Goal: Task Accomplishment & Management: Manage account settings

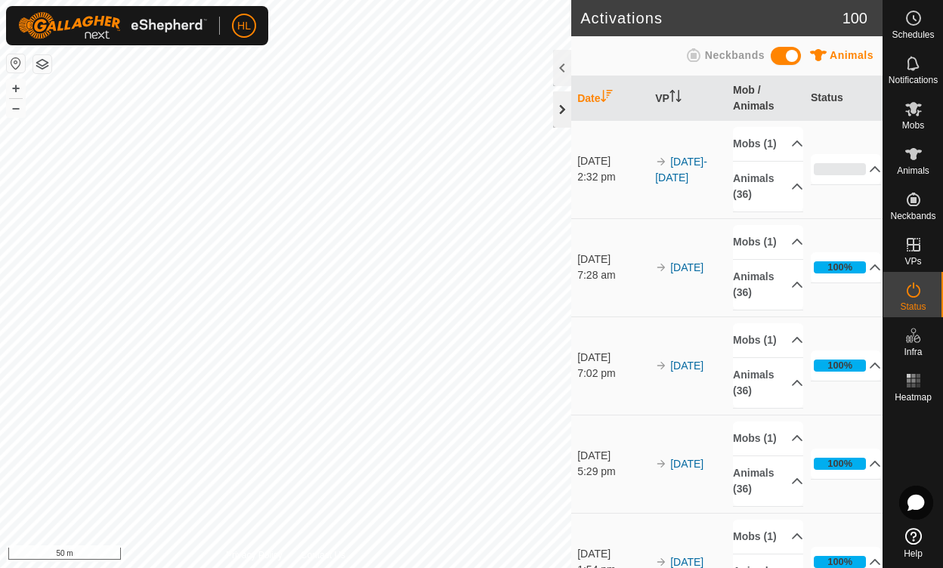
click at [561, 103] on div at bounding box center [562, 109] width 18 height 36
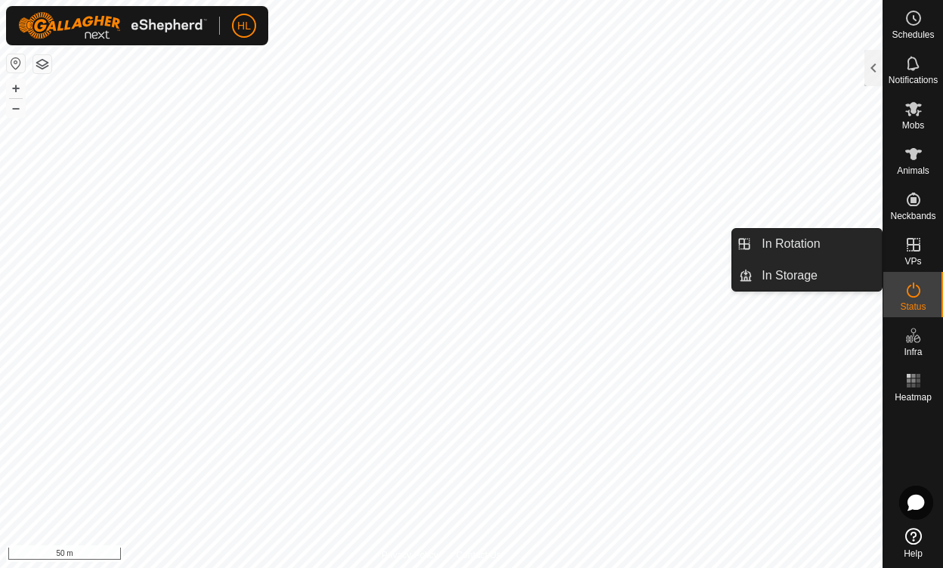
click at [917, 243] on icon at bounding box center [914, 245] width 18 height 18
click at [908, 249] on icon at bounding box center [914, 245] width 18 height 18
click at [915, 243] on icon at bounding box center [914, 245] width 18 height 18
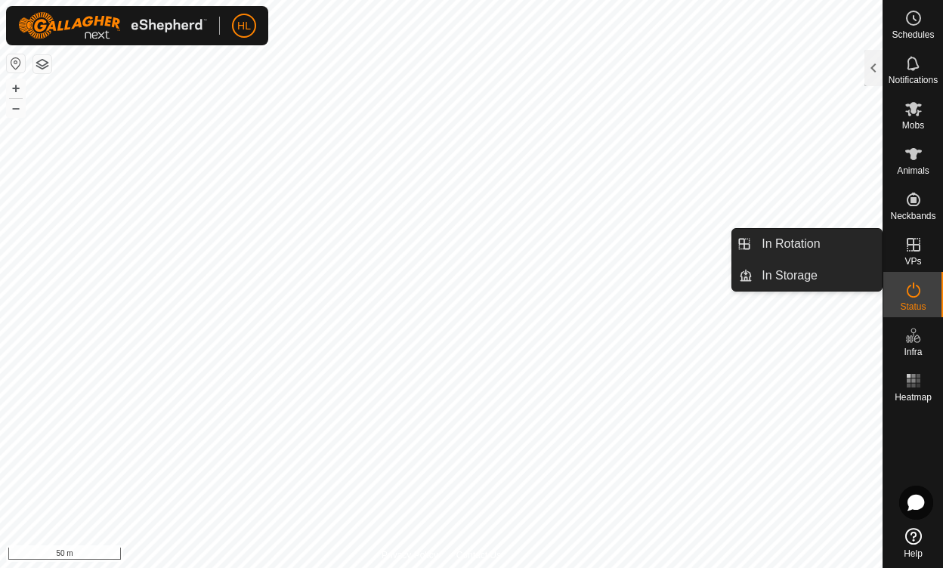
click at [915, 243] on icon at bounding box center [914, 245] width 18 height 18
click at [915, 243] on es-menu-bar "Schedules Notifications Mobs Animals Neckbands VPs Status Infra Heatmap Help In…" at bounding box center [913, 284] width 60 height 568
click at [921, 252] on icon at bounding box center [914, 245] width 18 height 18
click at [793, 240] on link "In Rotation" at bounding box center [817, 244] width 129 height 30
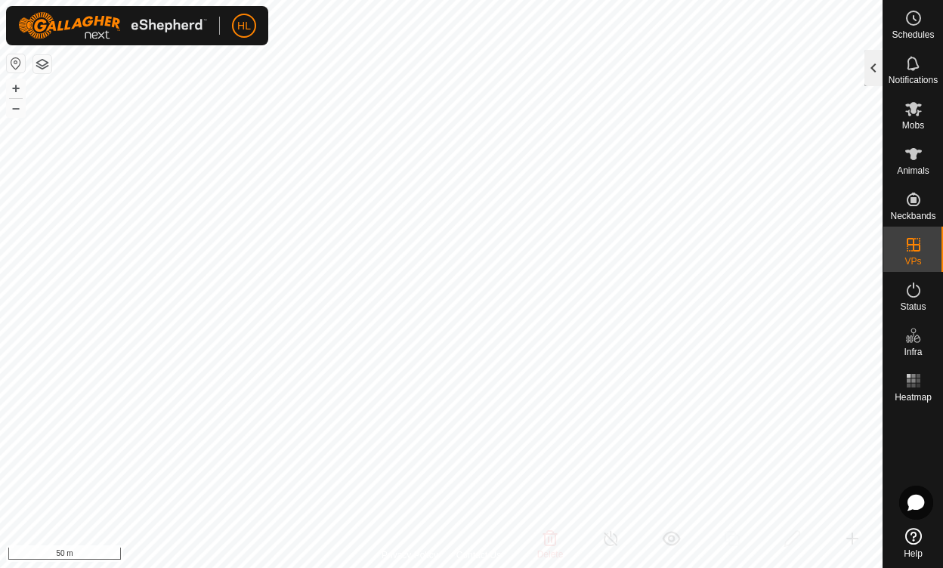
click at [873, 67] on div at bounding box center [874, 68] width 18 height 36
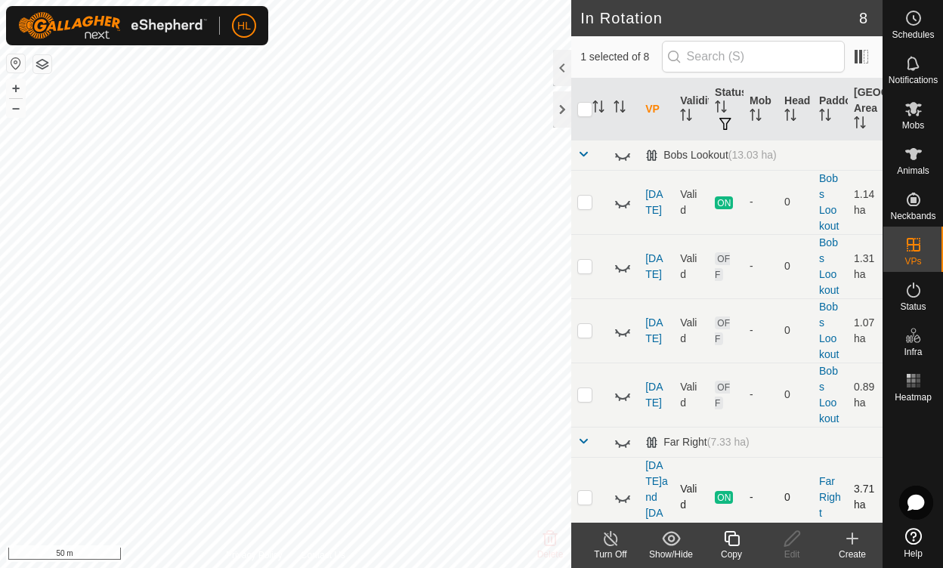
click at [691, 488] on td "Valid" at bounding box center [691, 497] width 35 height 80
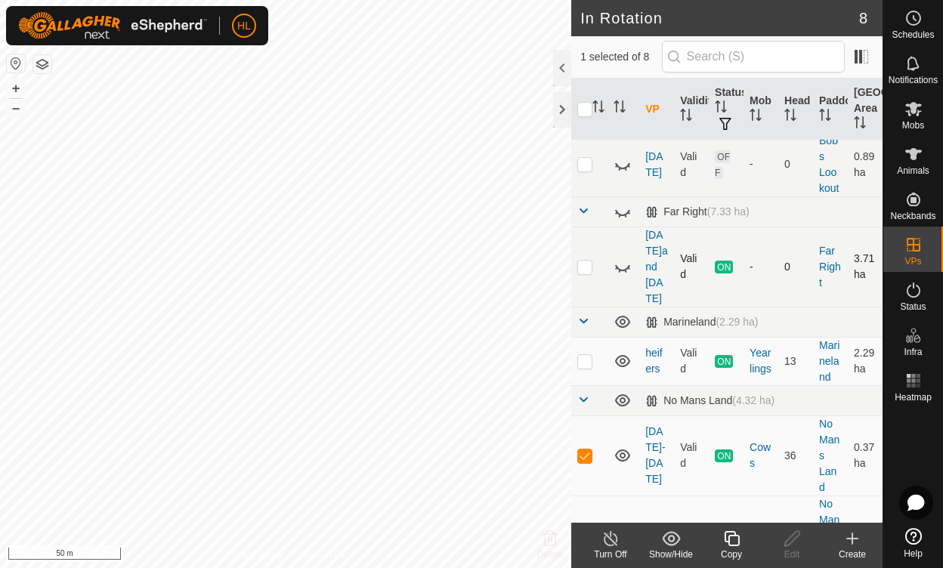
scroll to position [252, 0]
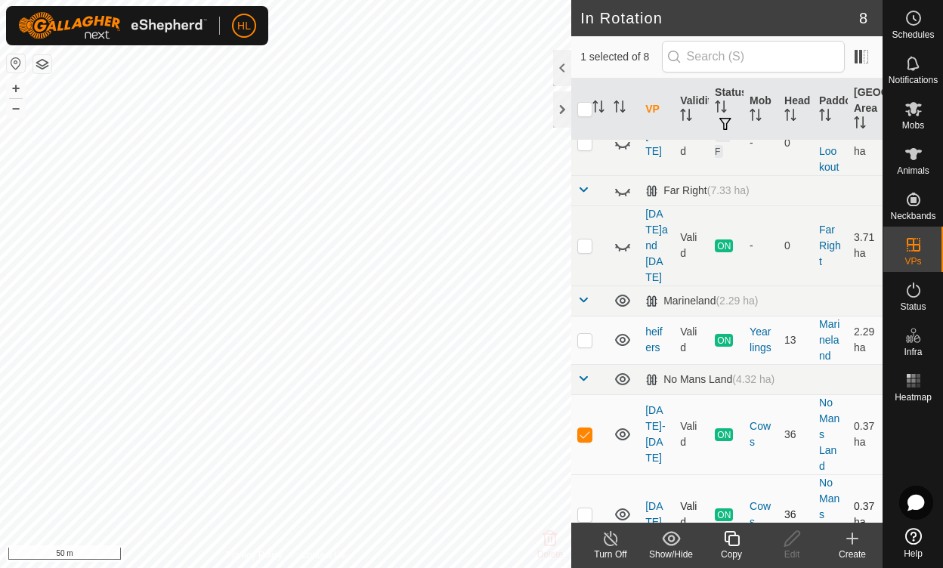
click at [585, 509] on p-checkbox at bounding box center [584, 515] width 15 height 12
checkbox input "true"
click at [657, 500] on link "[DATE]" at bounding box center [654, 514] width 17 height 28
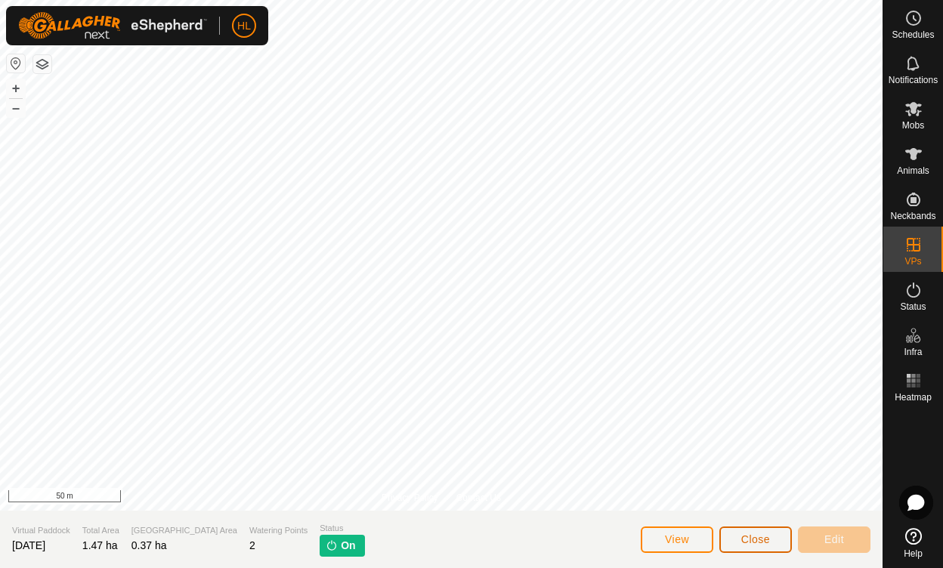
click at [766, 542] on span "Close" at bounding box center [756, 540] width 29 height 12
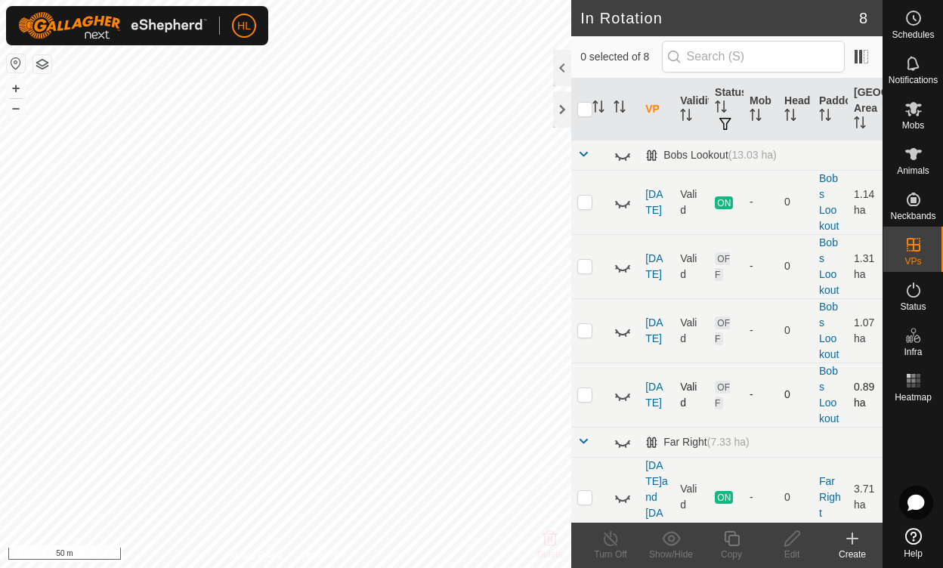
click at [626, 363] on td at bounding box center [624, 395] width 32 height 64
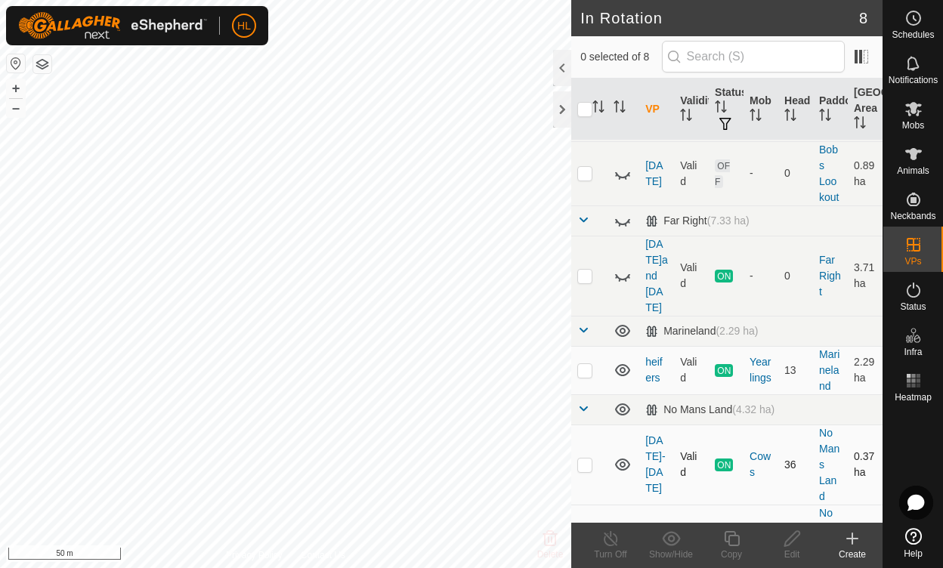
scroll to position [252, 0]
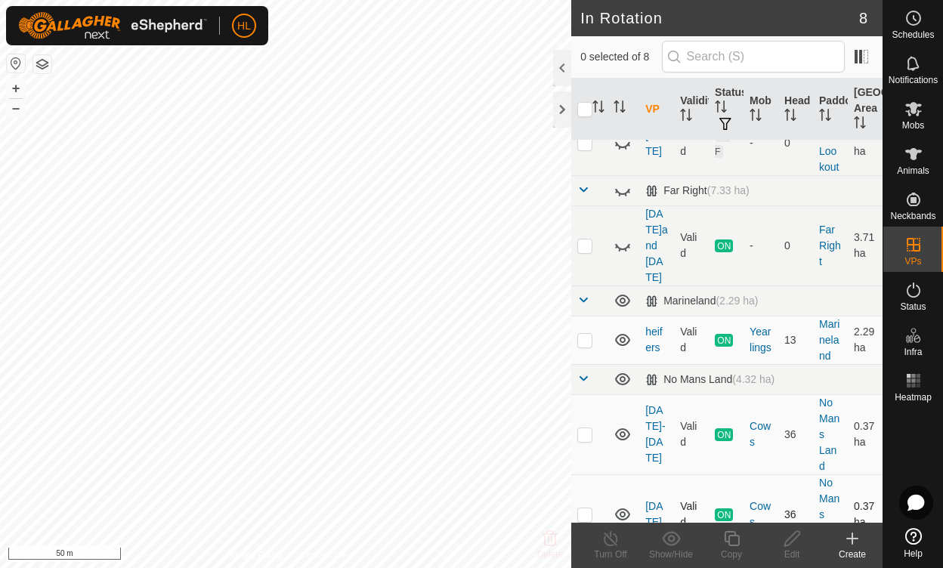
click at [626, 506] on icon at bounding box center [623, 515] width 18 height 18
click at [584, 509] on p-checkbox at bounding box center [584, 515] width 15 height 12
checkbox input "true"
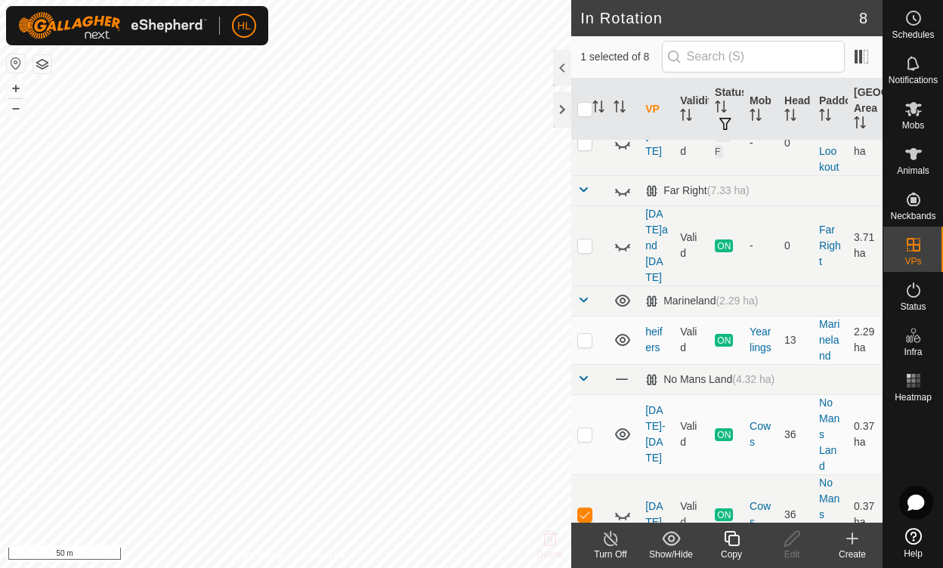
click at [854, 543] on icon at bounding box center [853, 539] width 18 height 18
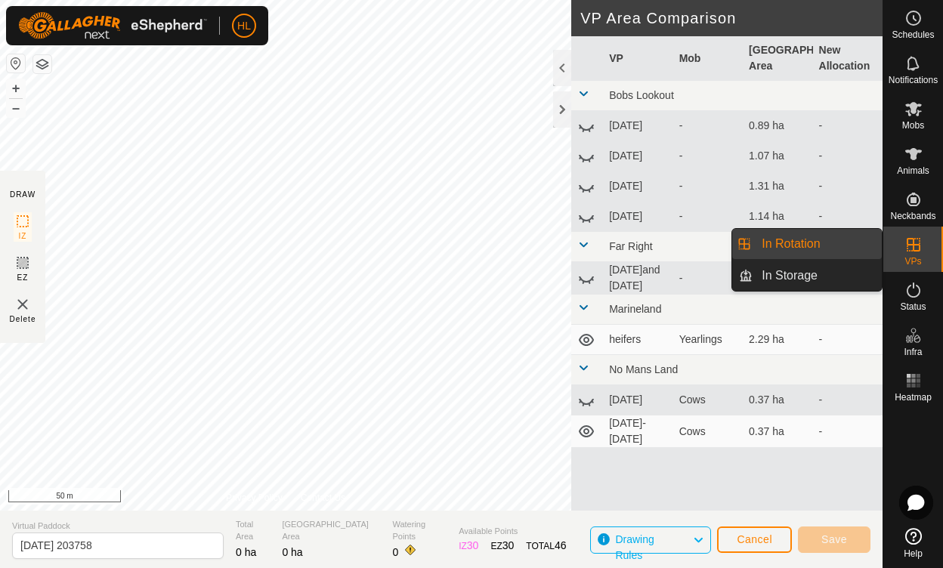
click at [912, 238] on icon at bounding box center [914, 245] width 14 height 14
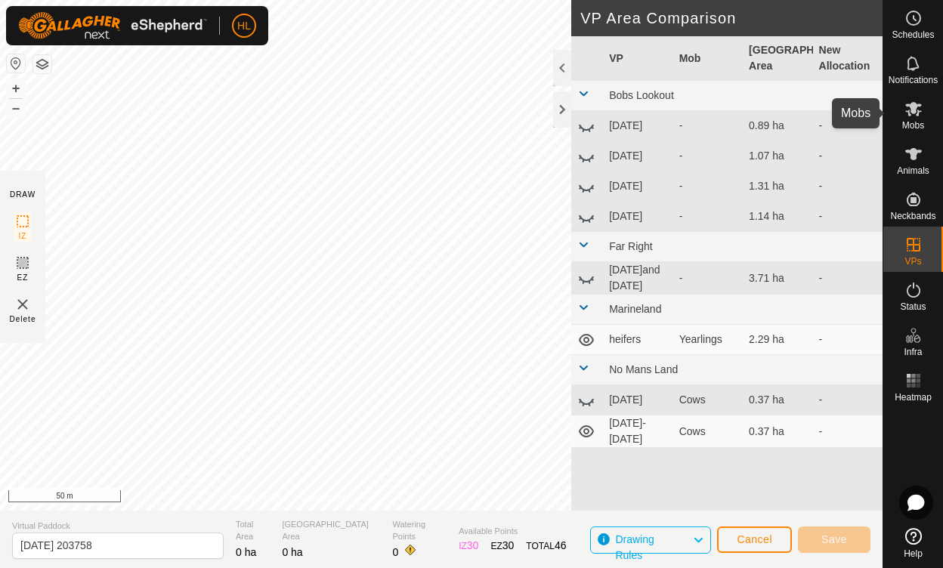
click at [915, 107] on icon at bounding box center [914, 109] width 17 height 14
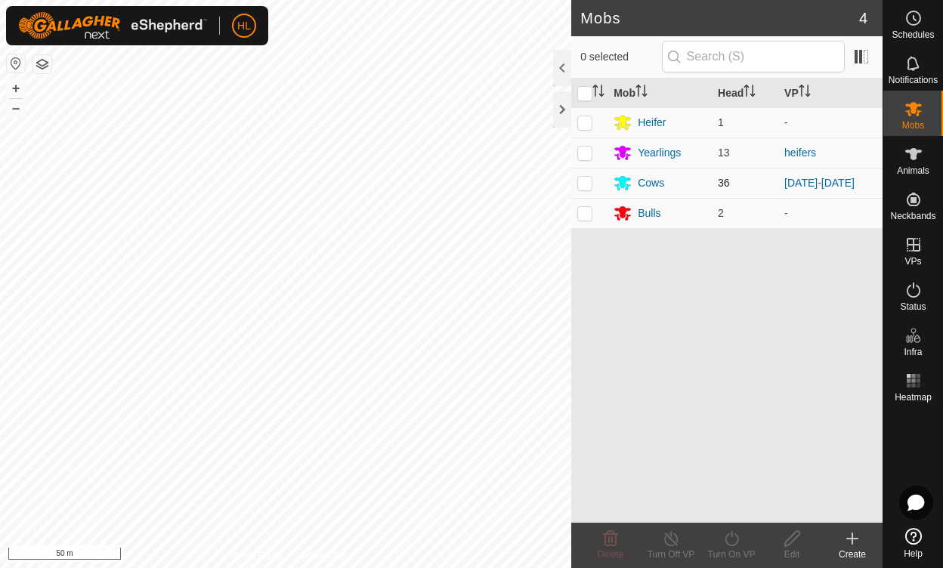
click at [586, 184] on p-checkbox at bounding box center [584, 183] width 15 height 12
checkbox input "true"
click at [791, 539] on icon at bounding box center [792, 539] width 19 height 18
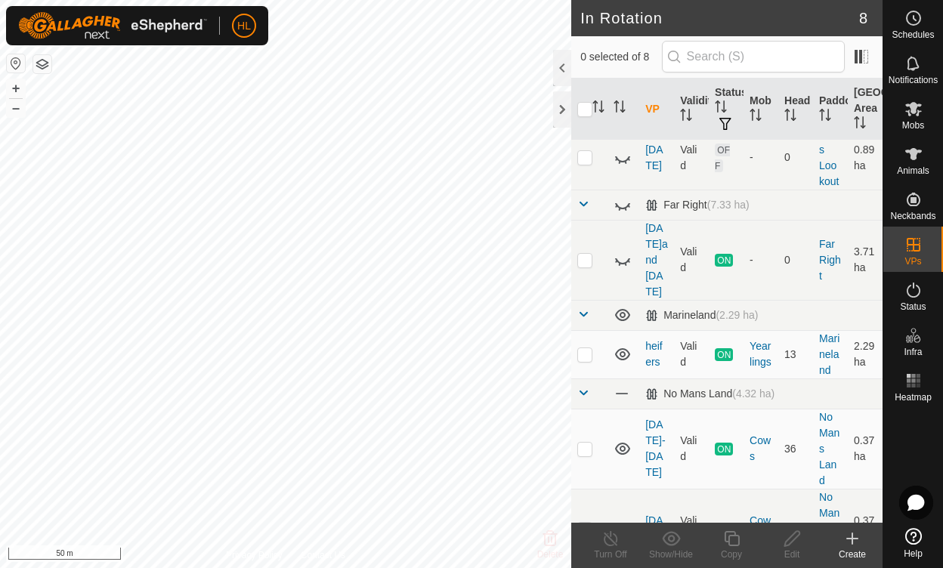
scroll to position [252, 0]
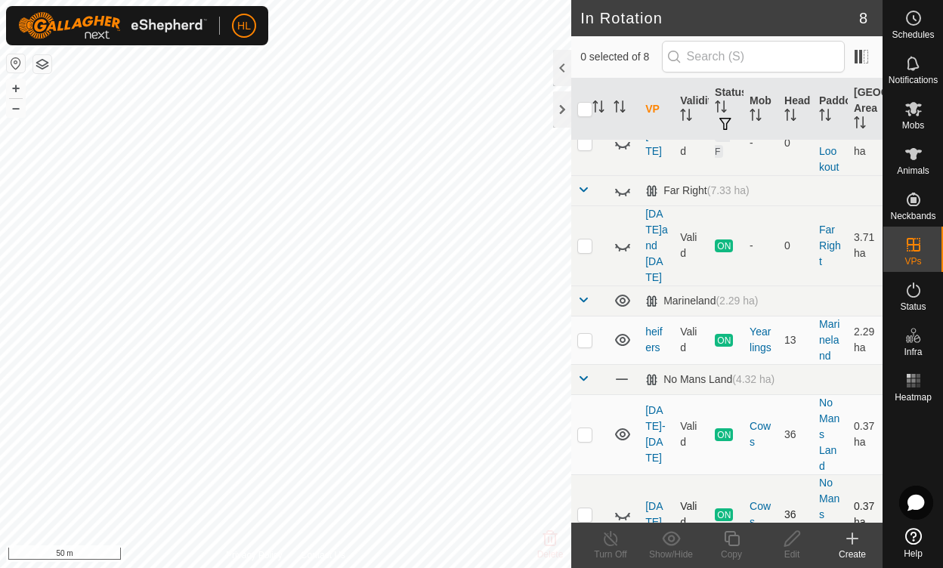
click at [587, 493] on td at bounding box center [589, 515] width 36 height 80
click at [582, 509] on p-checkbox at bounding box center [584, 515] width 15 height 12
checkbox input "true"
click at [847, 536] on icon at bounding box center [853, 539] width 18 height 18
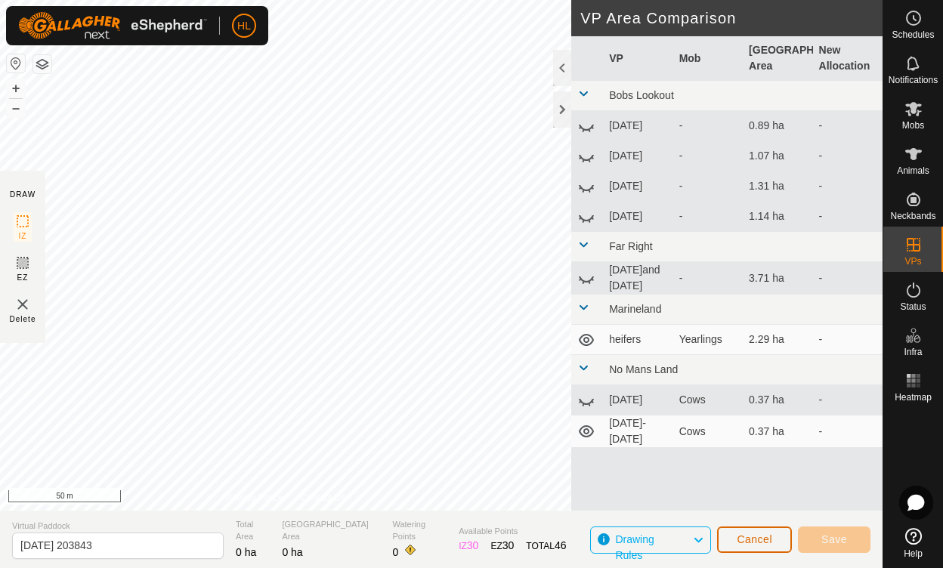
click at [744, 537] on span "Cancel" at bounding box center [755, 540] width 36 height 12
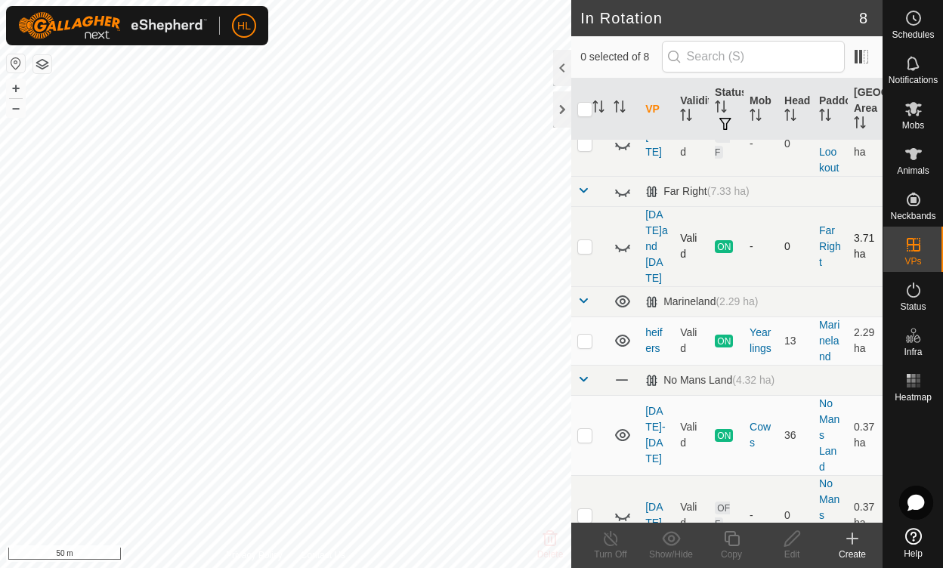
scroll to position [252, 0]
click at [586, 509] on p-checkbox at bounding box center [584, 515] width 15 height 12
checkbox input "true"
click at [788, 542] on icon at bounding box center [792, 539] width 19 height 18
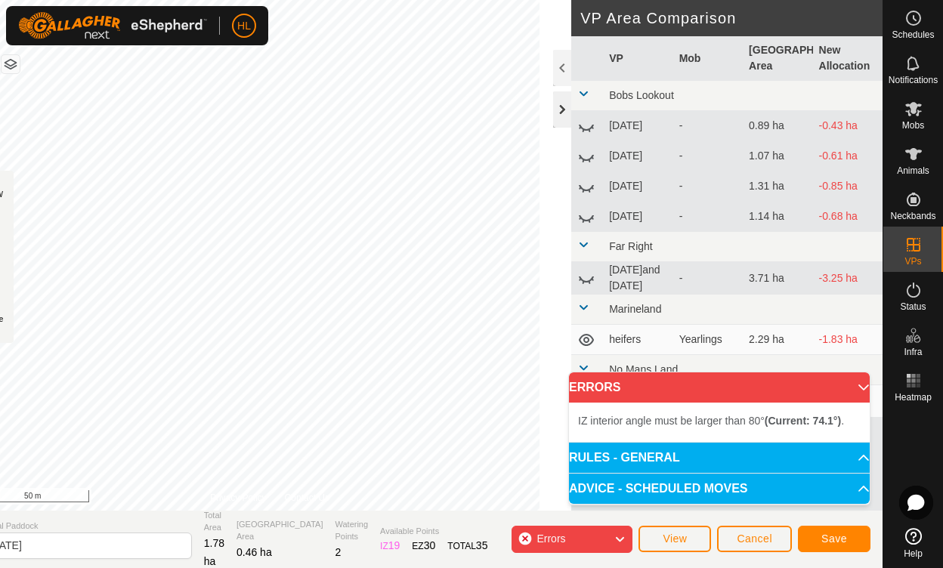
click at [559, 112] on div at bounding box center [562, 109] width 18 height 36
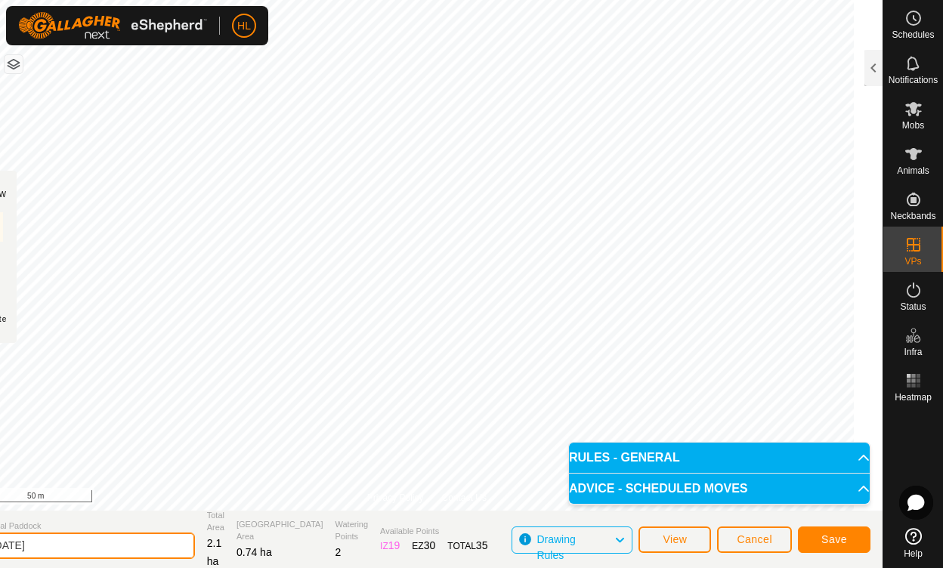
click at [54, 546] on input "[DATE]" at bounding box center [89, 546] width 212 height 26
type input "[DATE]-[DATE]"
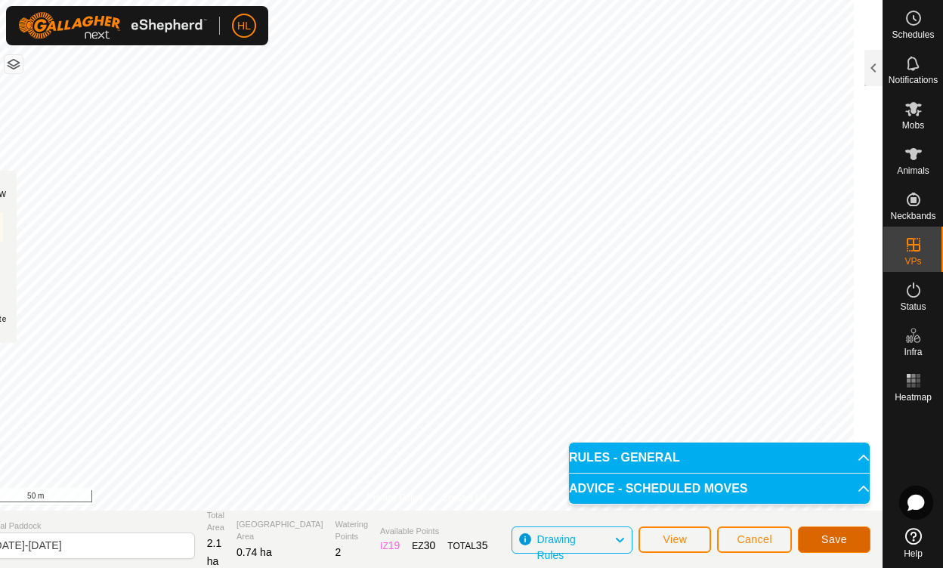
click at [835, 534] on span "Save" at bounding box center [835, 540] width 26 height 12
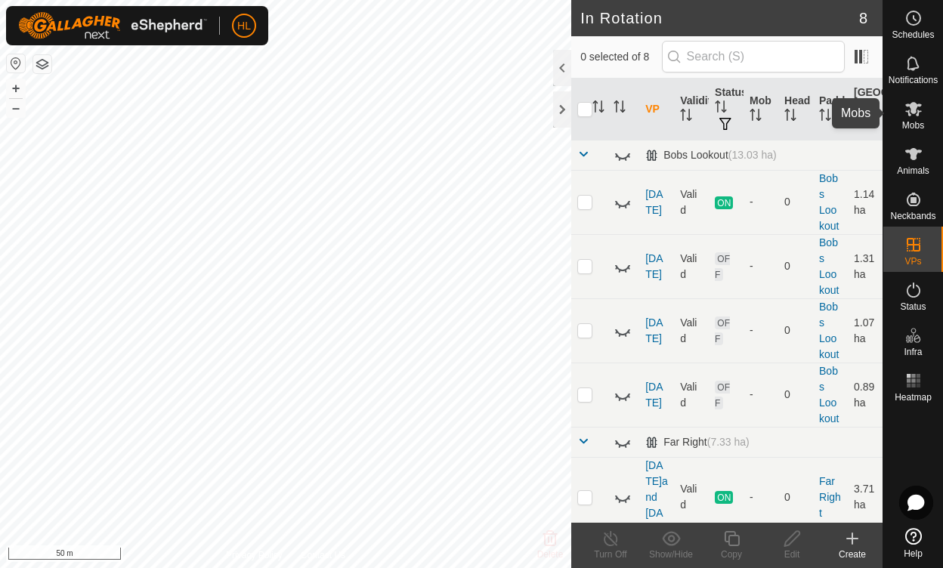
click at [915, 112] on icon at bounding box center [914, 109] width 17 height 14
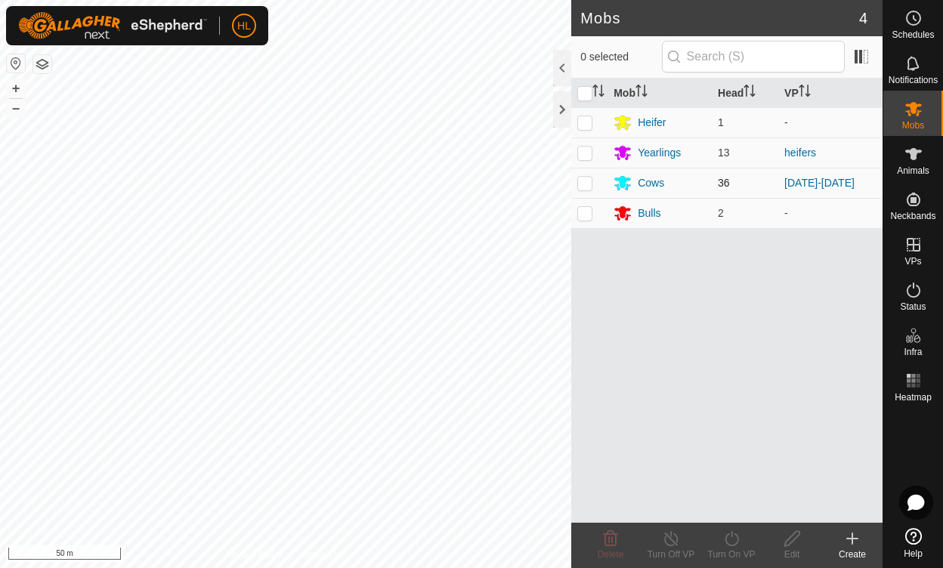
click at [589, 180] on p-checkbox at bounding box center [584, 183] width 15 height 12
checkbox input "true"
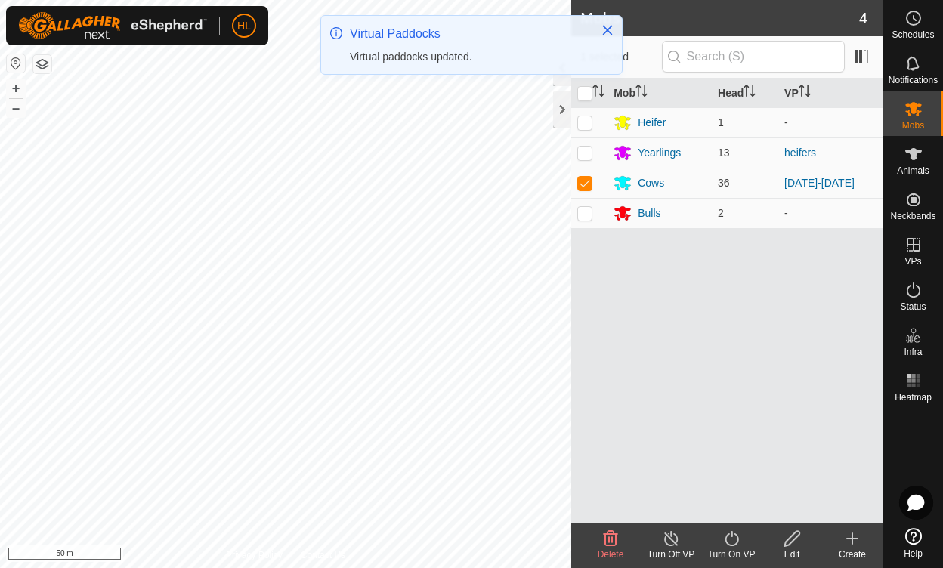
click at [734, 535] on icon at bounding box center [732, 539] width 19 height 18
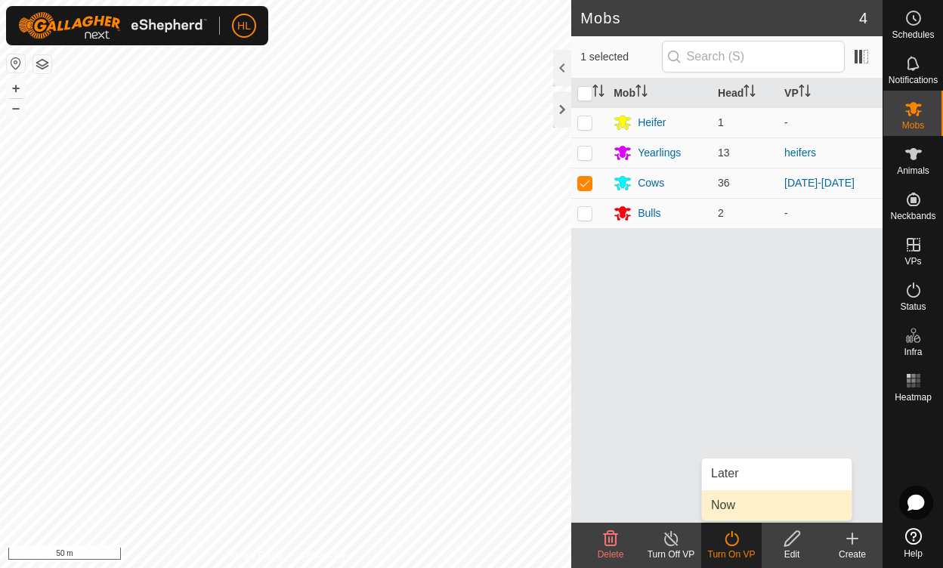
click at [729, 508] on link "Now" at bounding box center [777, 506] width 150 height 30
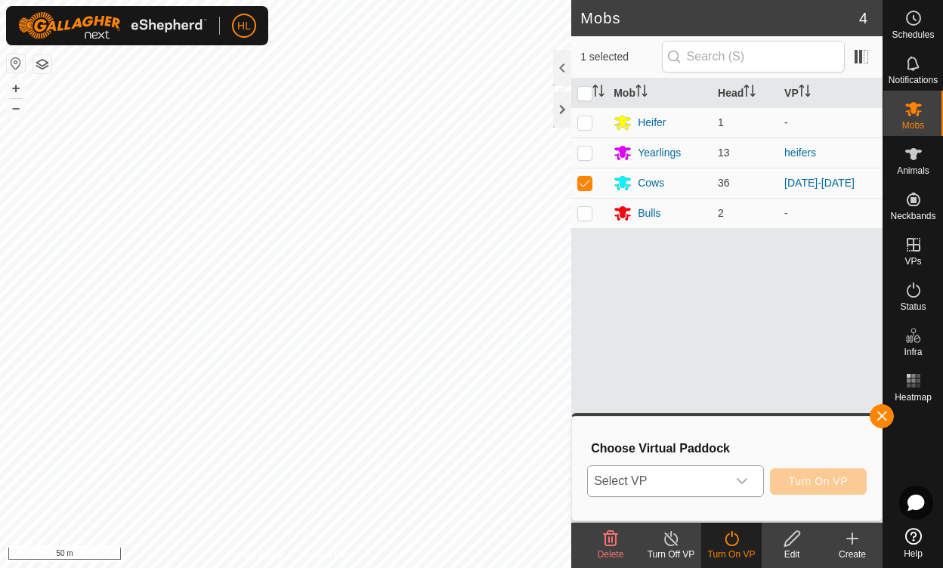
click at [747, 481] on icon "dropdown trigger" at bounding box center [742, 481] width 11 height 6
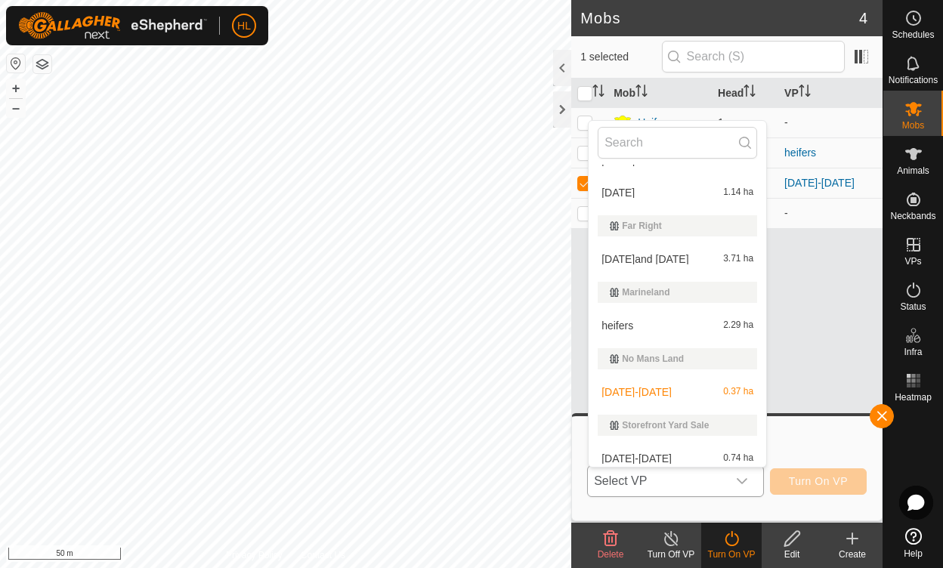
scroll to position [124, 0]
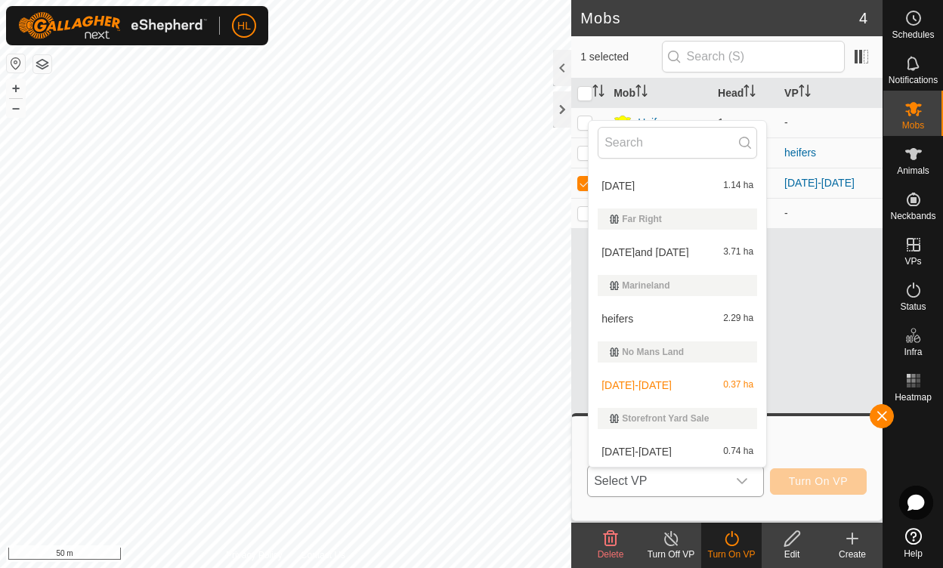
click at [636, 450] on li "[DATE]-[DATE] 0.74 ha" at bounding box center [678, 452] width 178 height 30
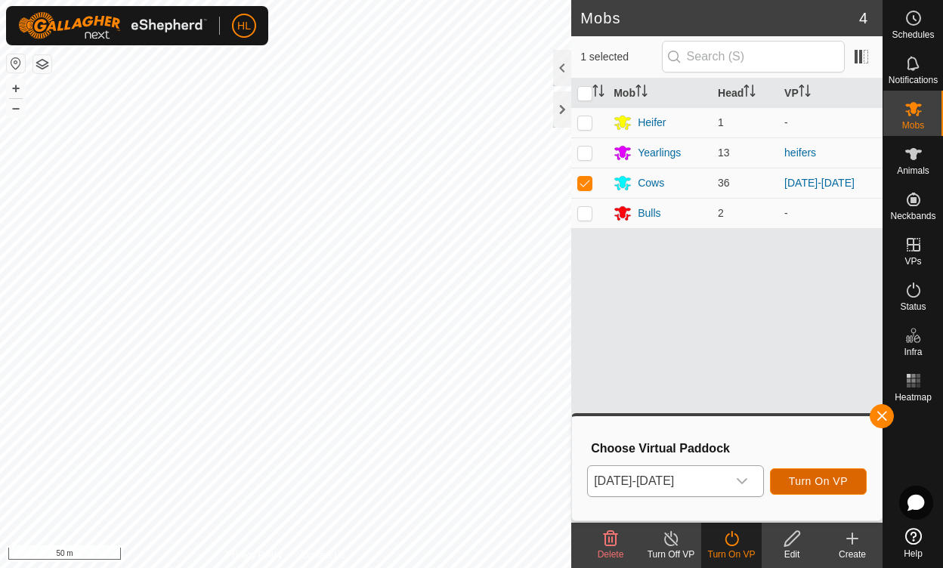
click at [828, 477] on span "Turn On VP" at bounding box center [818, 481] width 59 height 12
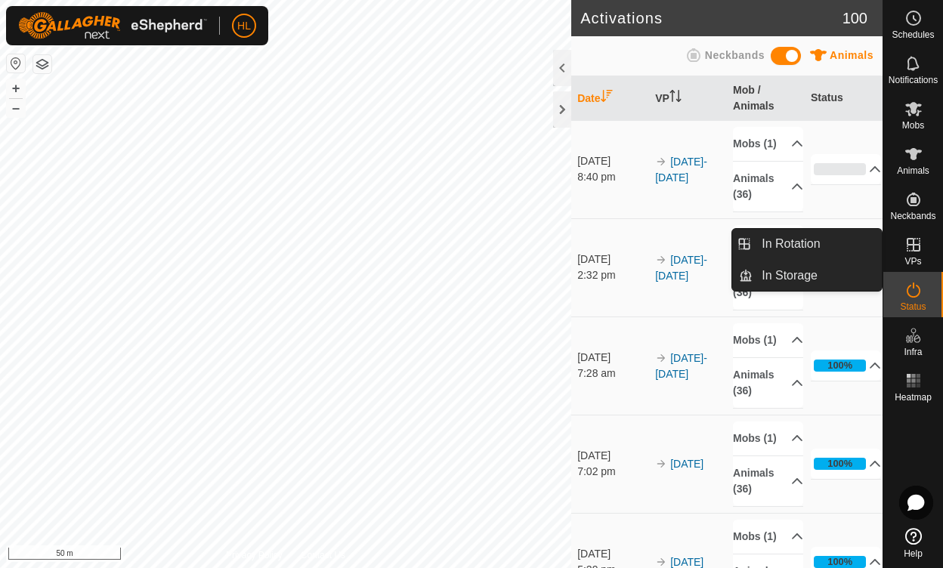
click at [915, 247] on icon at bounding box center [914, 245] width 18 height 18
click at [784, 244] on link "In Rotation" at bounding box center [817, 244] width 129 height 30
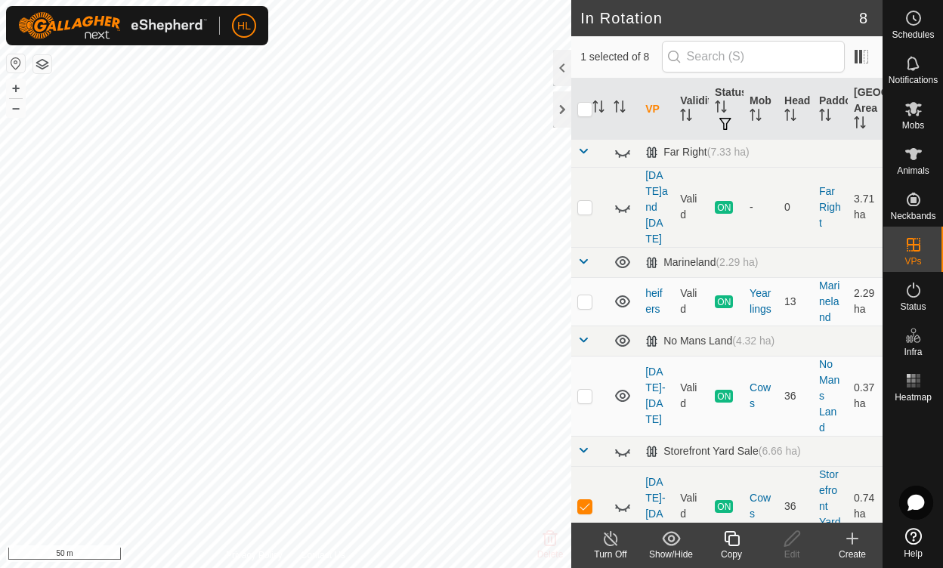
scroll to position [298, 0]
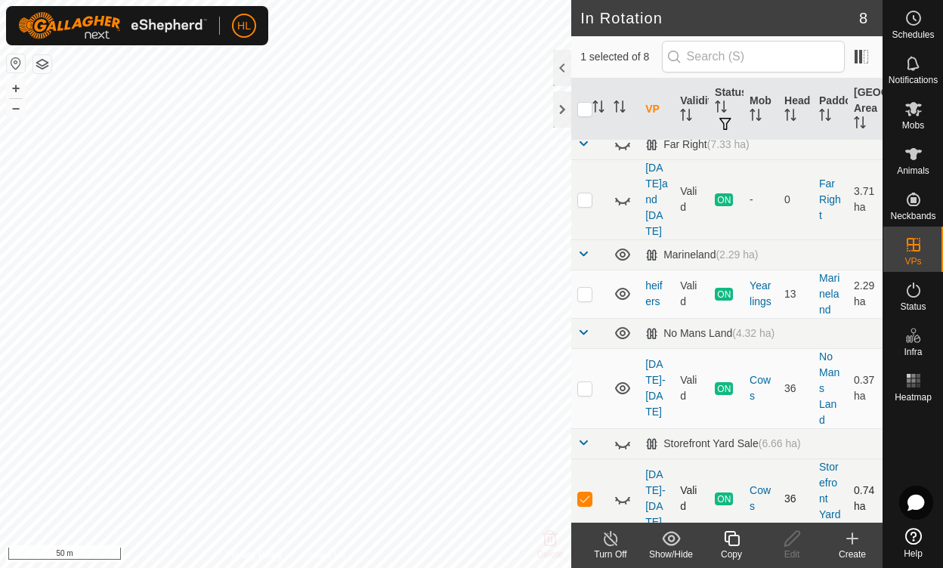
click at [627, 490] on icon at bounding box center [623, 499] width 18 height 18
